Goal: Transaction & Acquisition: Purchase product/service

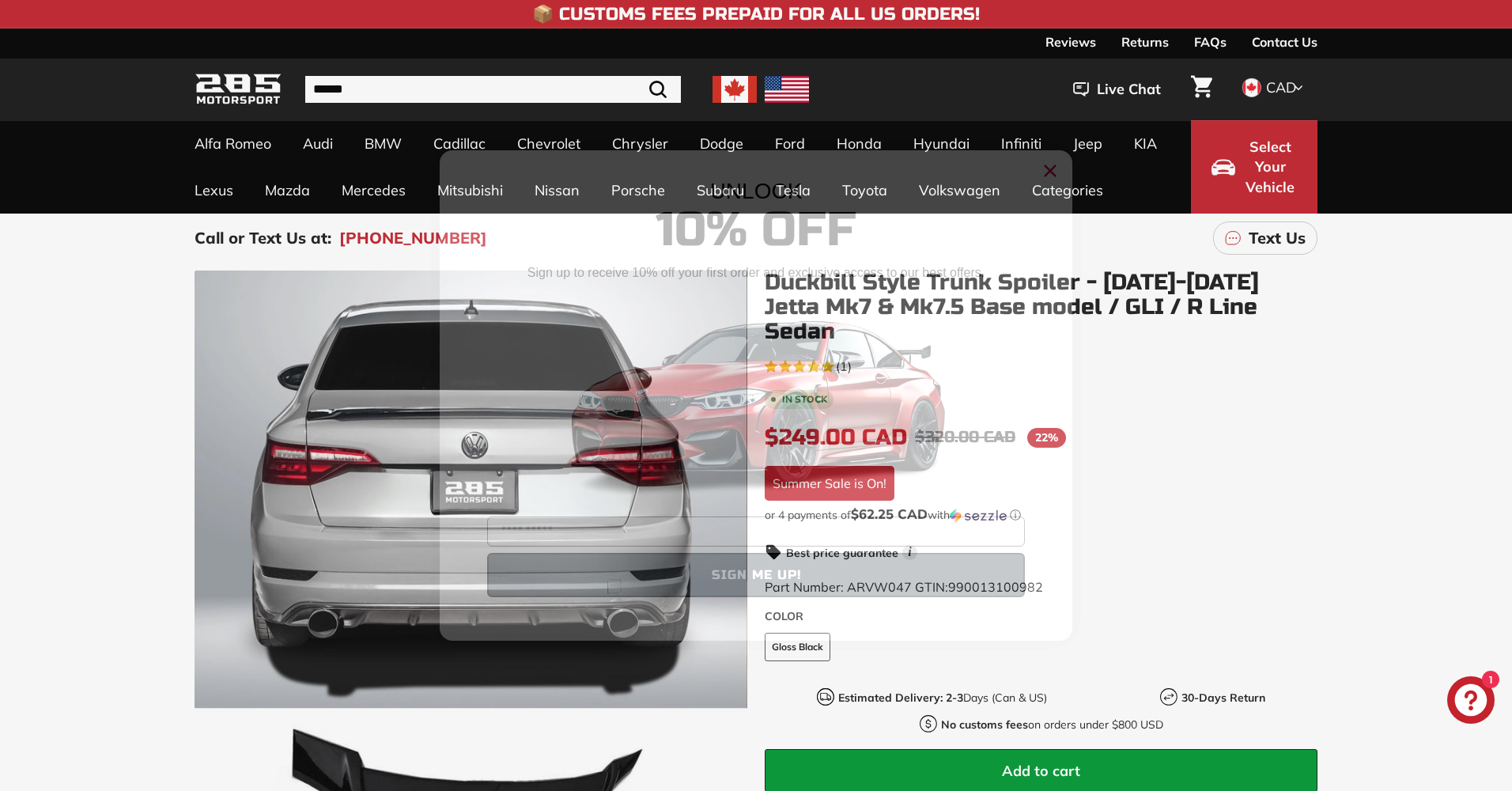
click at [1056, 166] on circle "Close dialog" at bounding box center [1050, 171] width 24 height 24
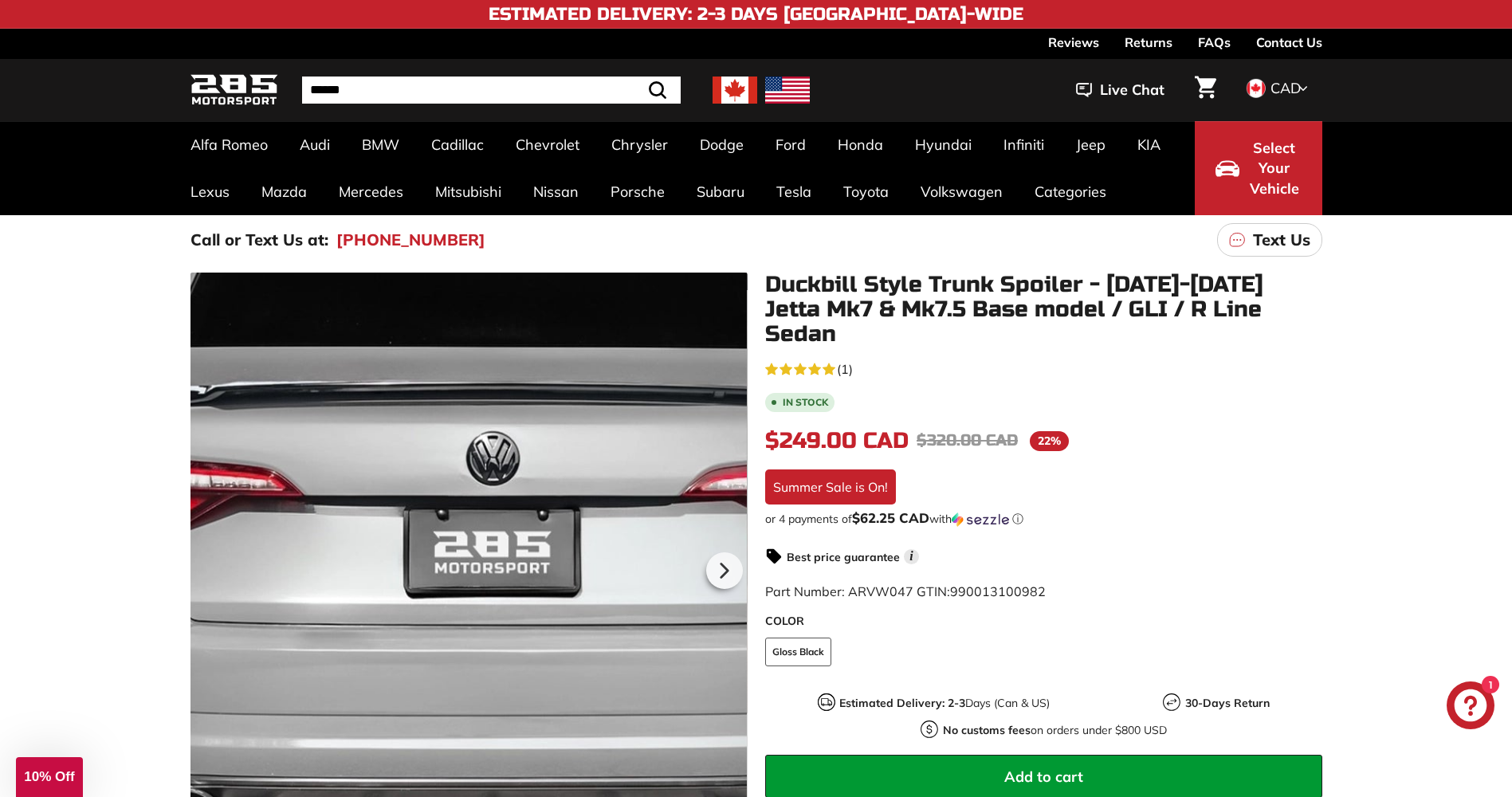
click at [452, 439] on div at bounding box center [469, 568] width 557 height 592
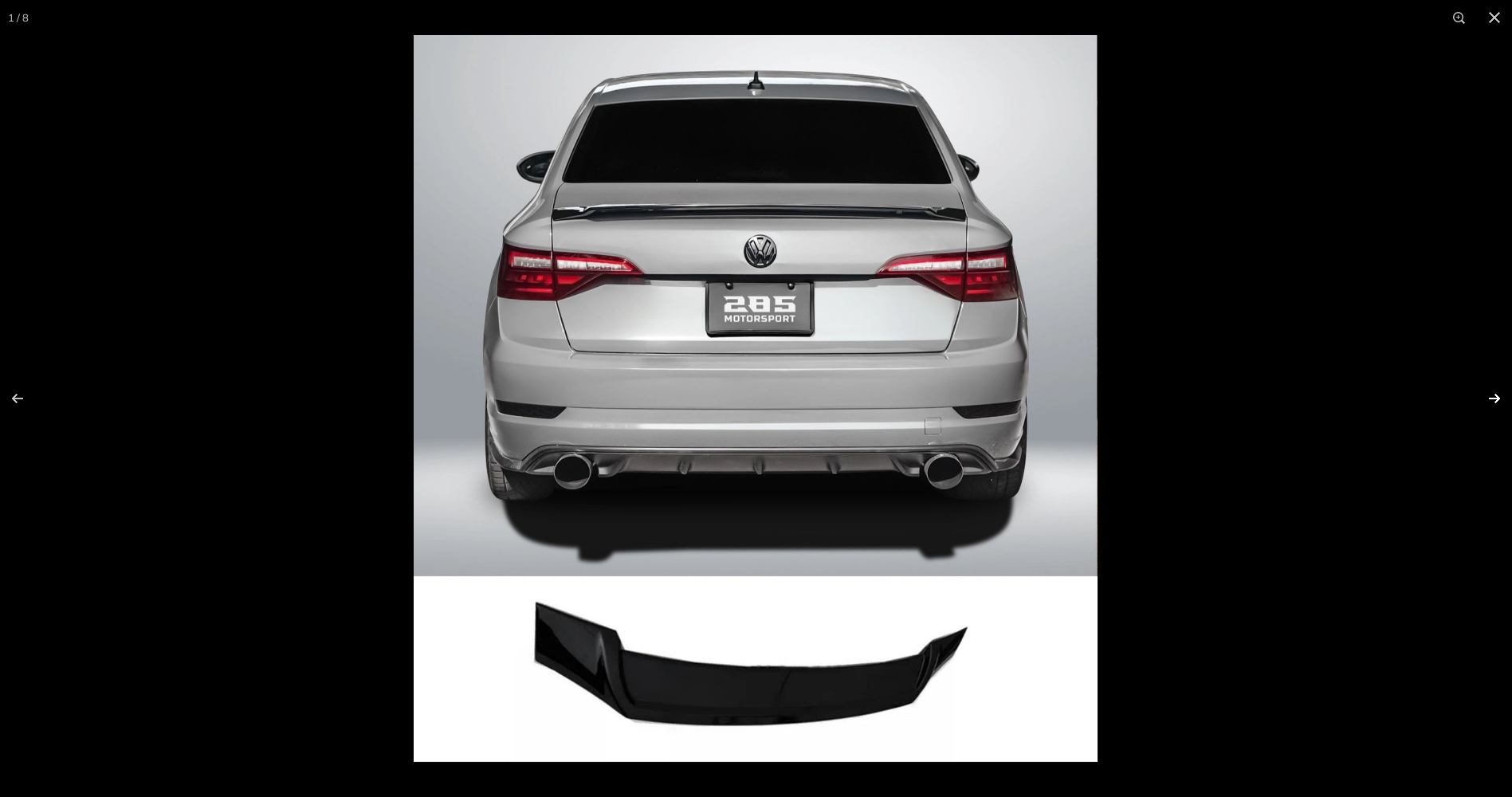
click at [1494, 394] on button at bounding box center [1484, 398] width 56 height 79
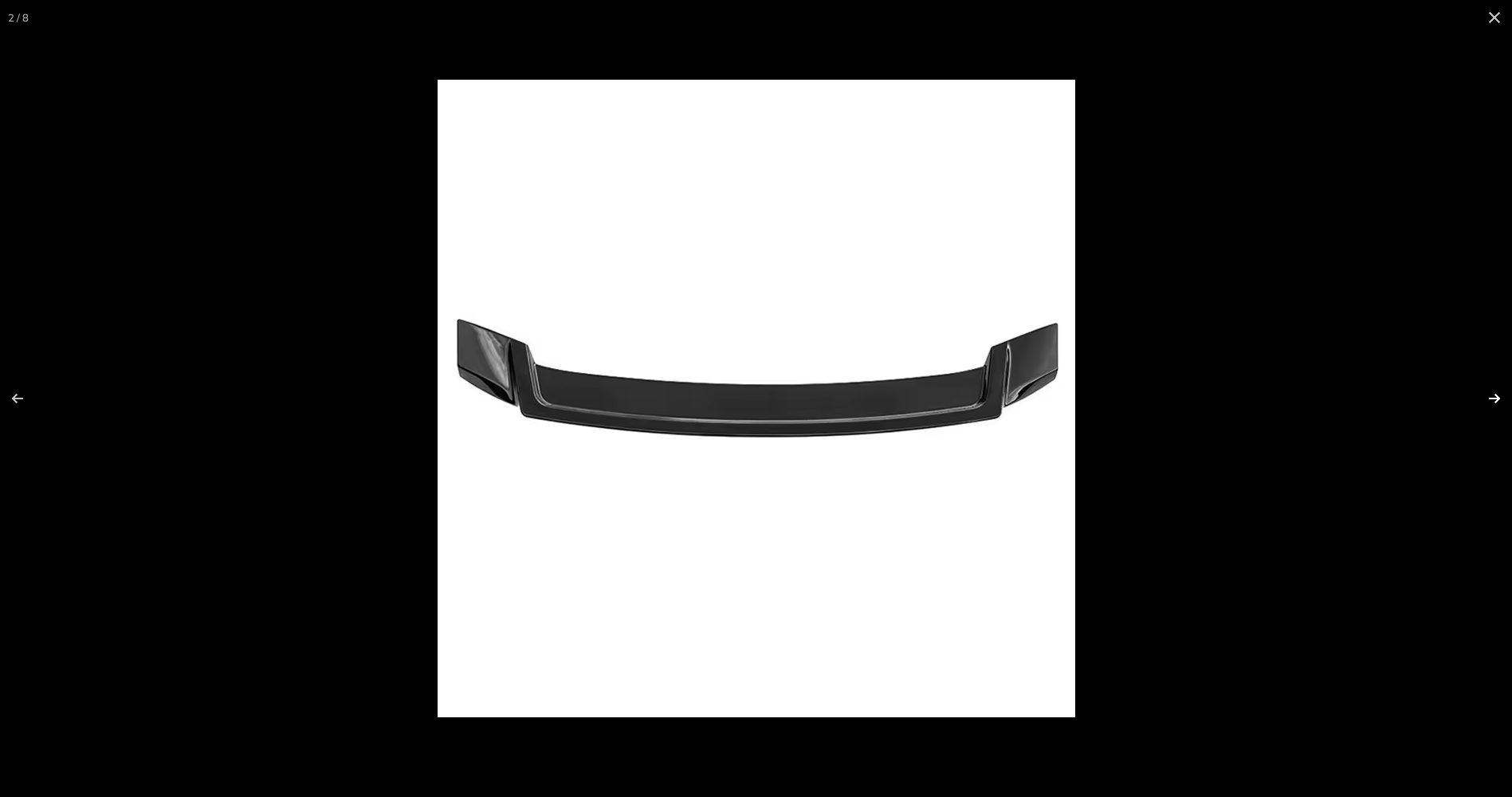
click at [1493, 399] on button at bounding box center [1484, 398] width 56 height 79
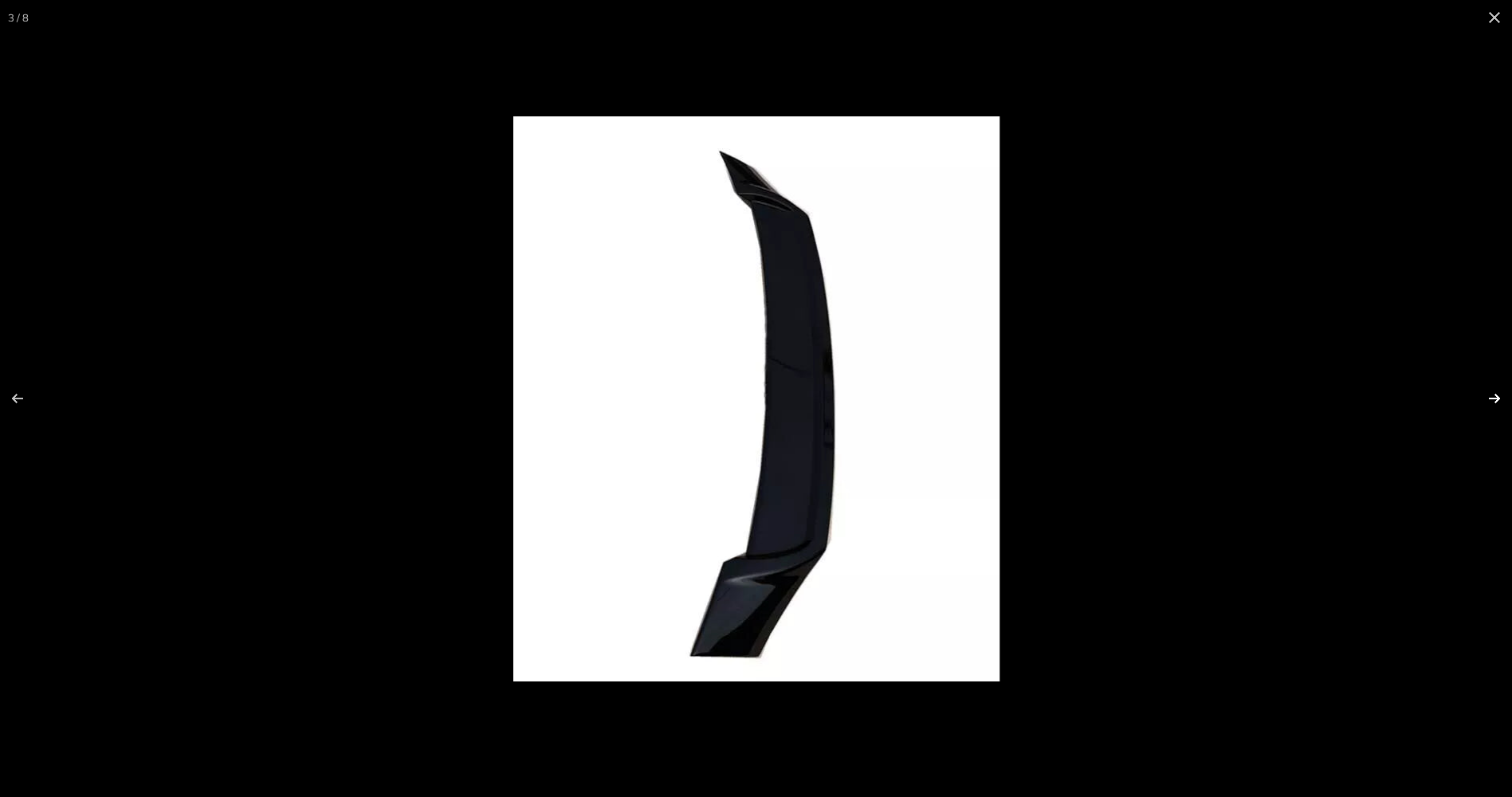
click at [1493, 399] on button at bounding box center [1484, 398] width 56 height 79
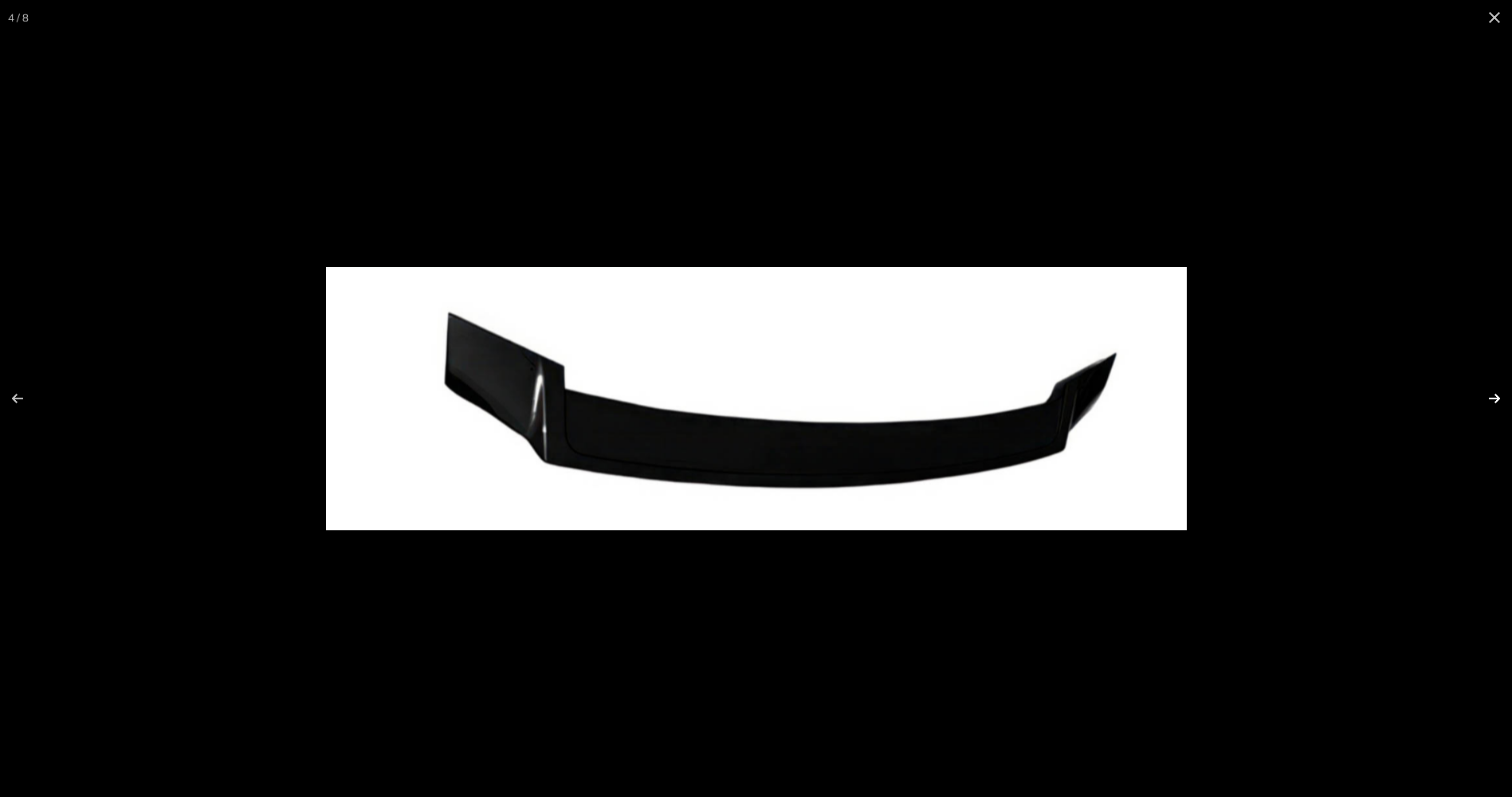
click at [1493, 399] on button at bounding box center [1484, 398] width 56 height 79
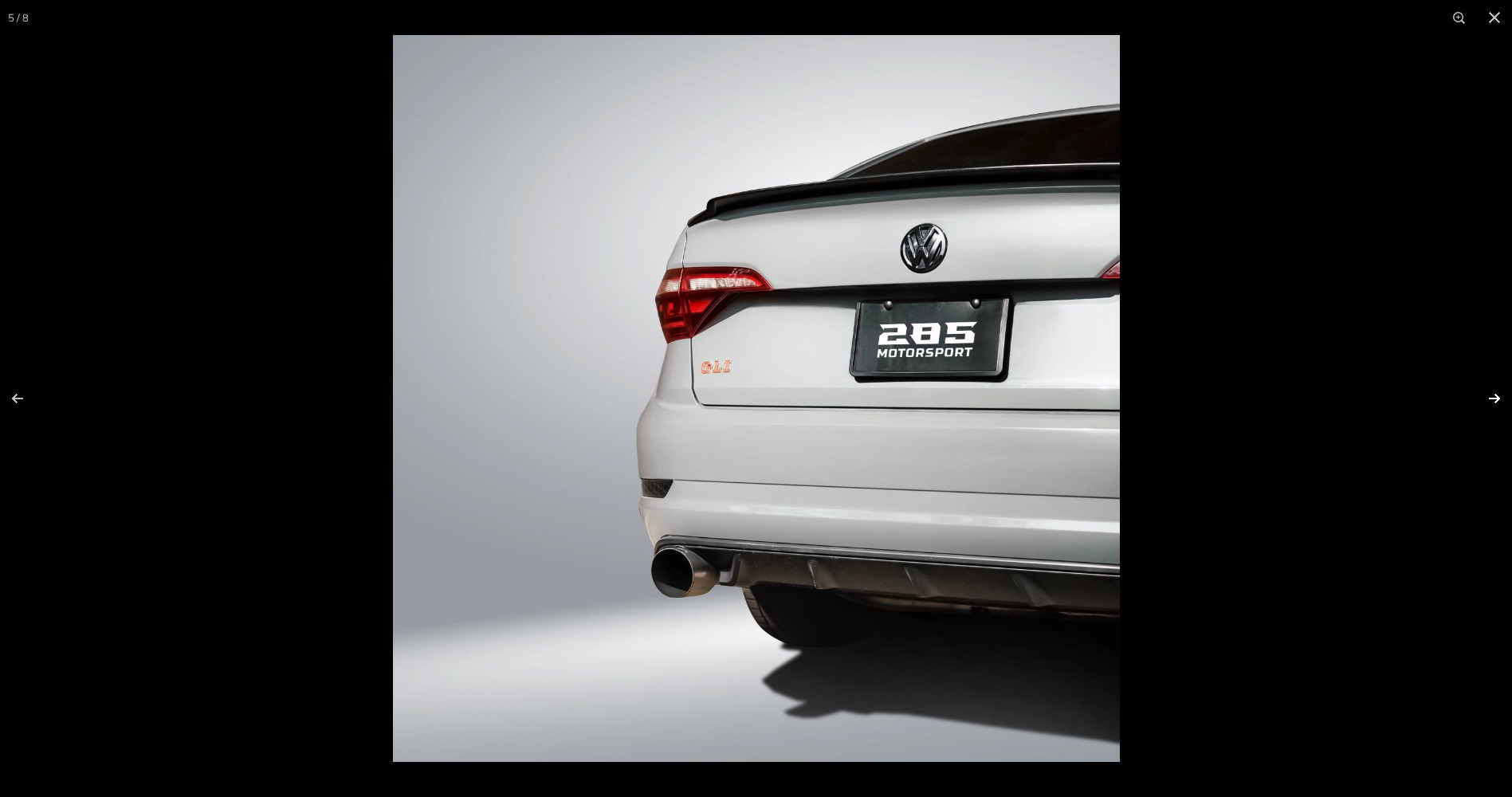
click at [1491, 398] on button at bounding box center [1484, 398] width 56 height 79
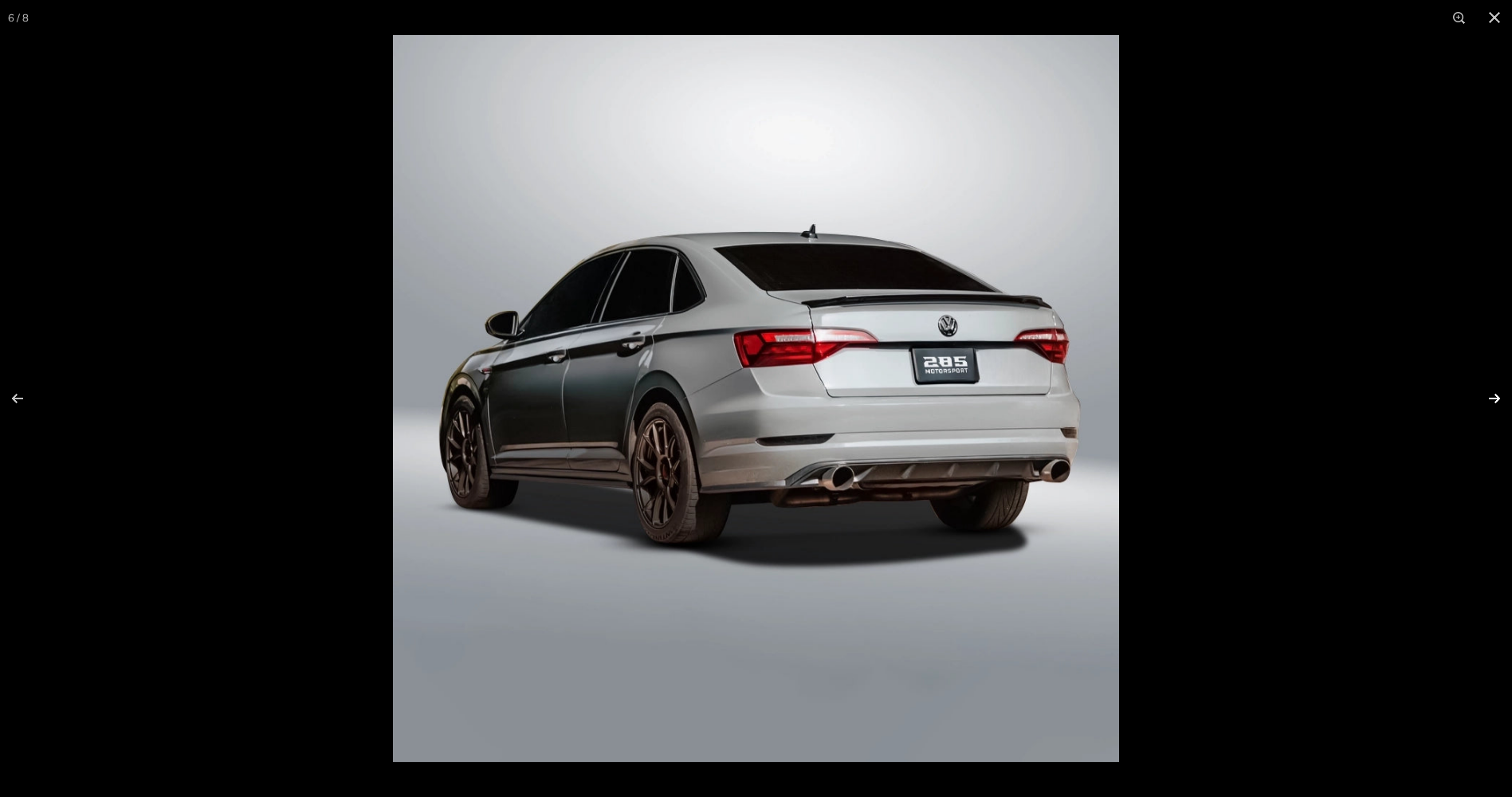
scroll to position [0, 154]
click at [1494, 400] on button at bounding box center [1484, 398] width 56 height 79
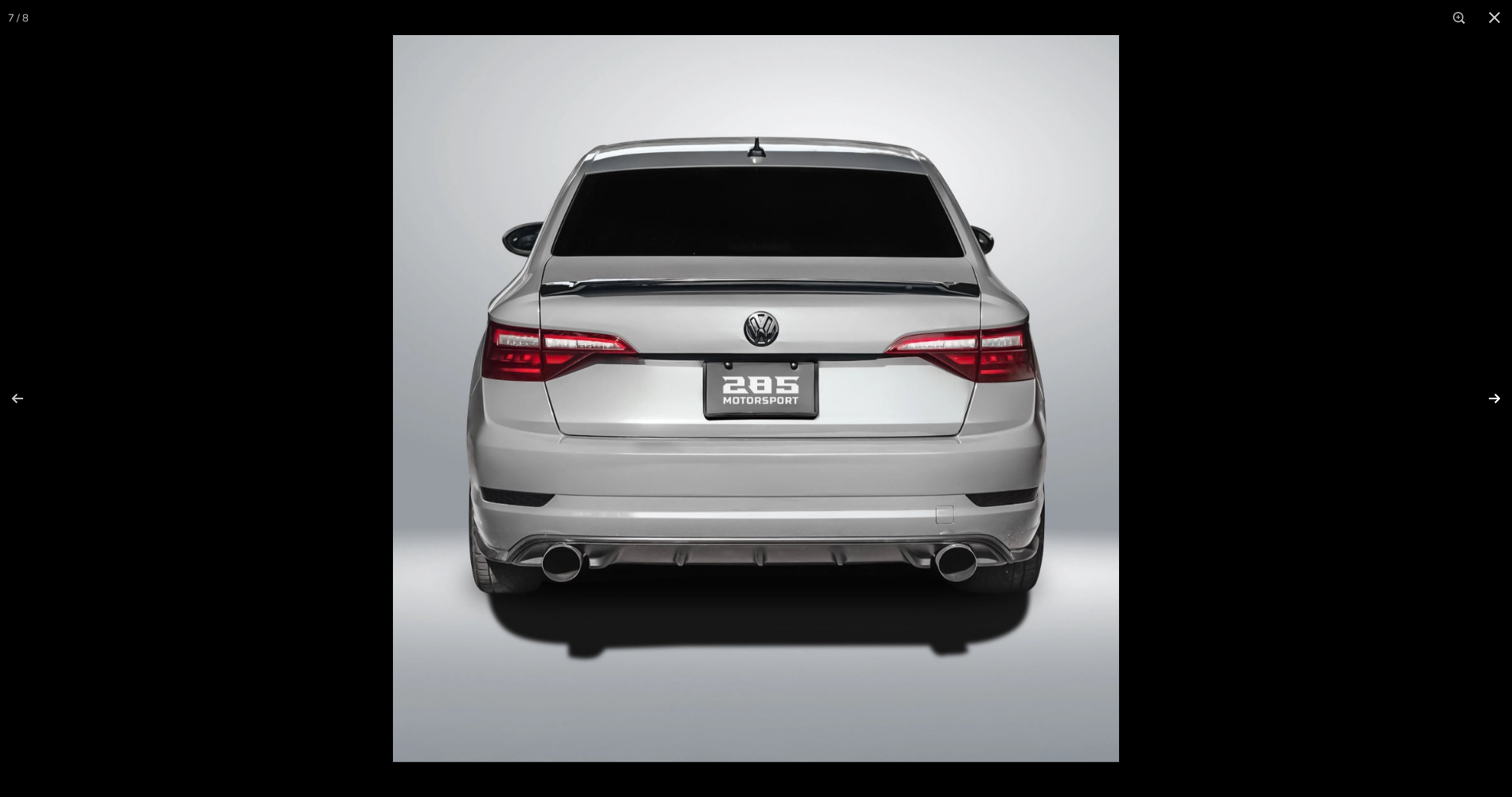
click at [1494, 400] on button at bounding box center [1484, 398] width 56 height 79
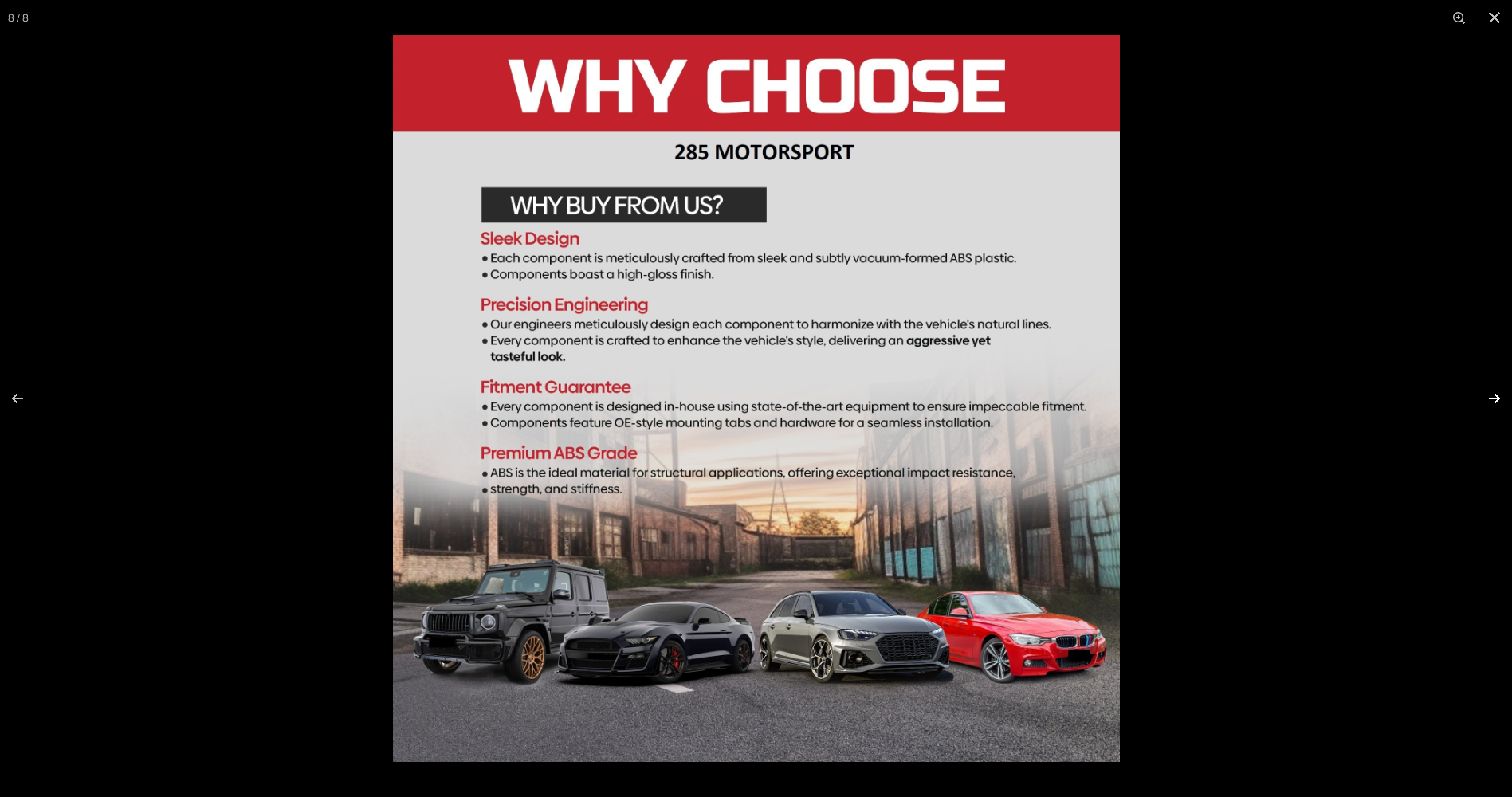
click at [1495, 400] on button at bounding box center [1484, 398] width 56 height 79
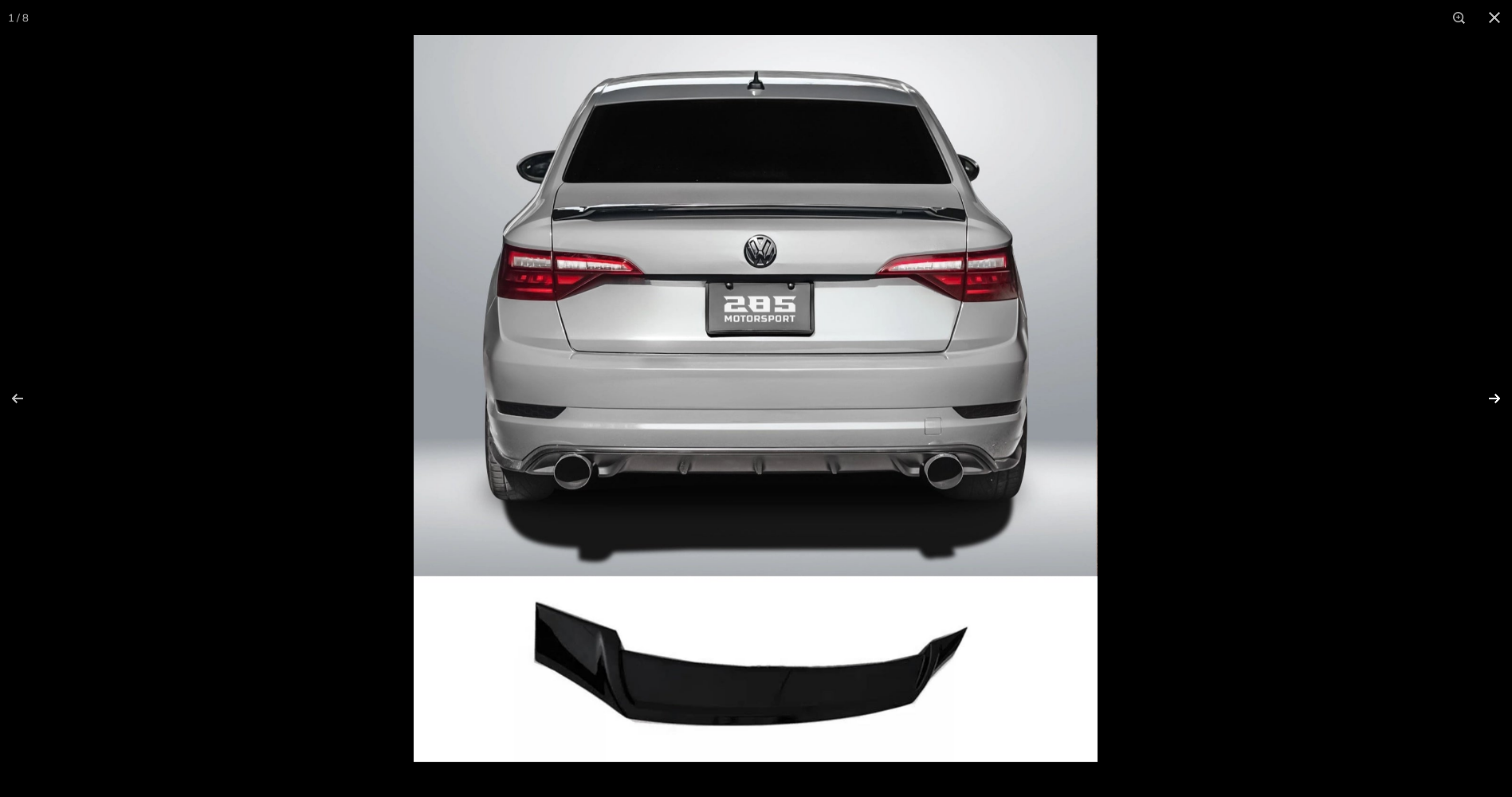
scroll to position [0, 0]
click at [1487, 392] on button at bounding box center [1484, 398] width 56 height 79
